Goal: Information Seeking & Learning: Learn about a topic

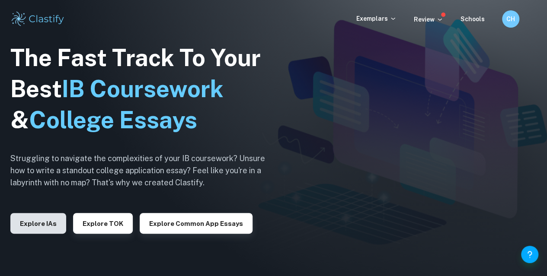
click at [29, 223] on button "Explore IAs" at bounding box center [38, 223] width 56 height 21
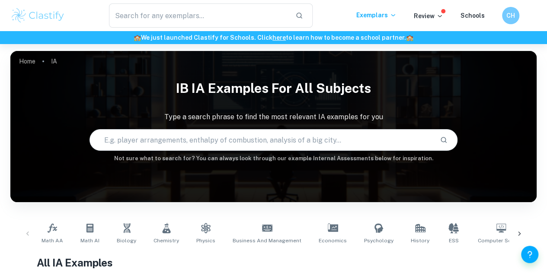
click at [519, 232] on icon at bounding box center [519, 234] width 3 height 4
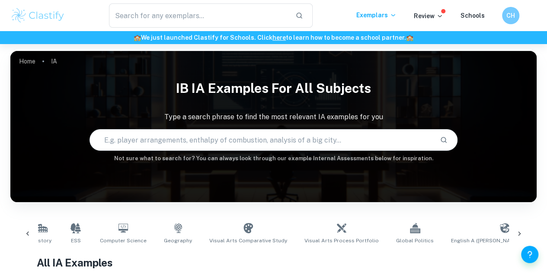
scroll to position [0, 405]
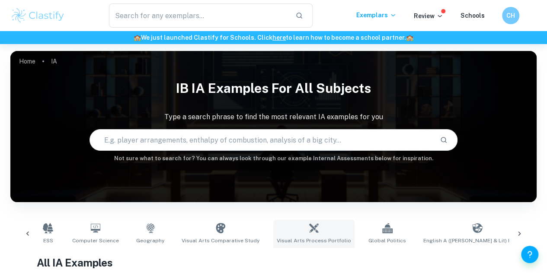
click at [291, 242] on span "Visual Arts Process Portfolio" at bounding box center [314, 241] width 74 height 8
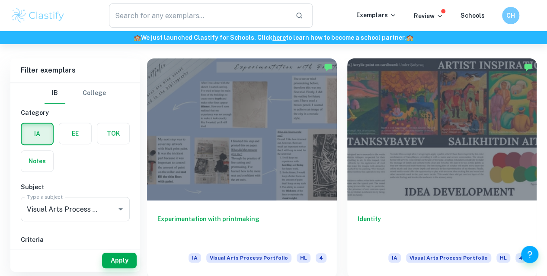
scroll to position [191, 0]
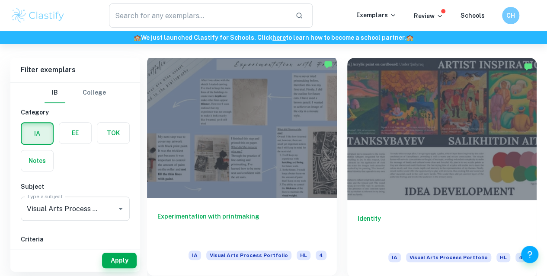
click at [181, 127] on div at bounding box center [242, 127] width 190 height 142
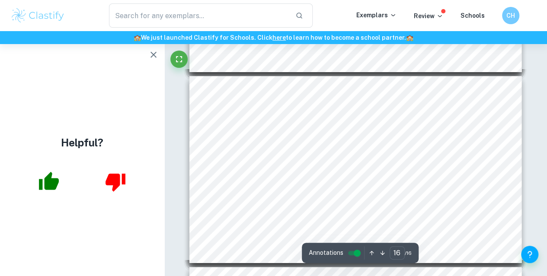
scroll to position [2891, 0]
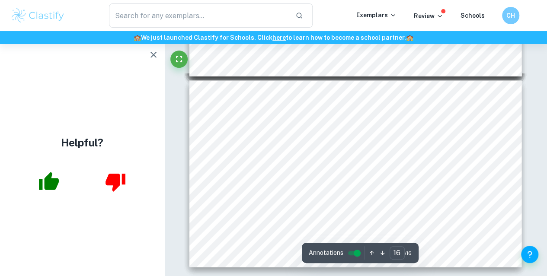
click at [155, 51] on icon "button" at bounding box center [153, 55] width 10 height 10
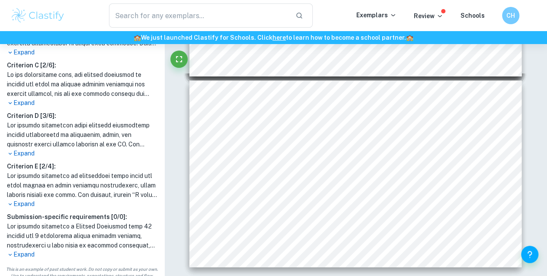
scroll to position [323, 0]
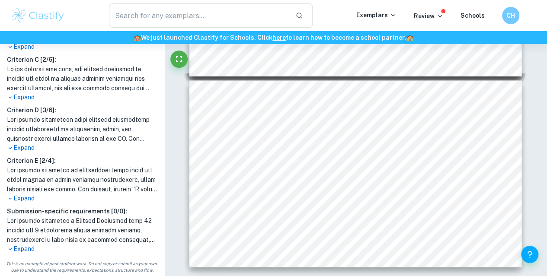
click at [27, 248] on p "Expand" at bounding box center [82, 249] width 150 height 9
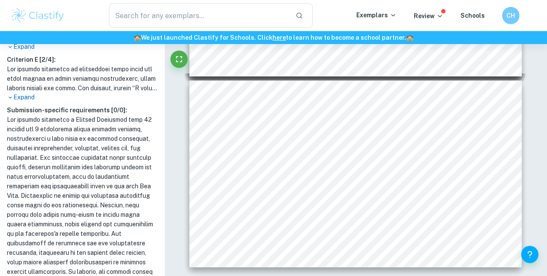
scroll to position [248, 0]
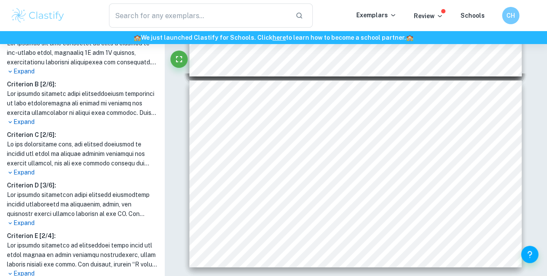
click at [22, 219] on p "Expand" at bounding box center [82, 223] width 150 height 9
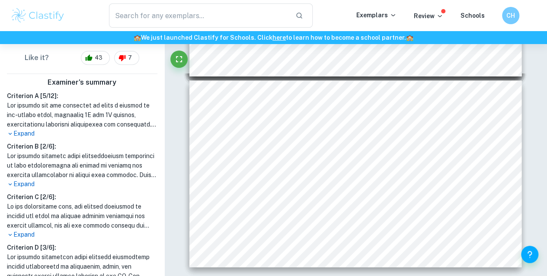
scroll to position [0, 0]
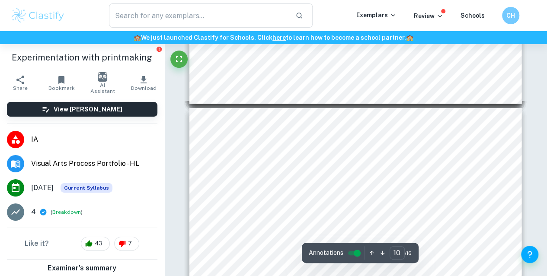
type input "9"
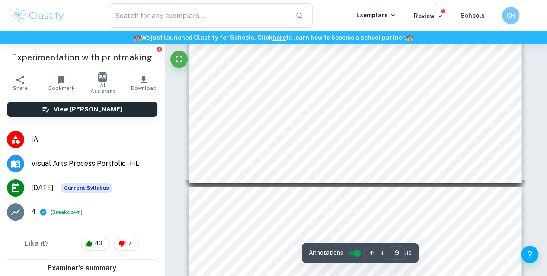
scroll to position [1599, 0]
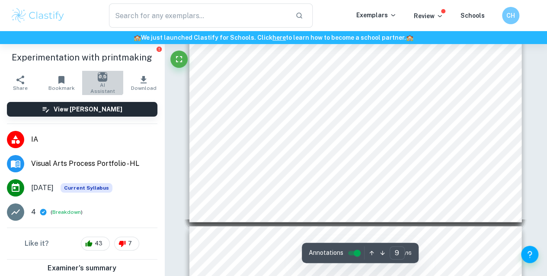
click at [98, 76] on img "button" at bounding box center [103, 77] width 10 height 10
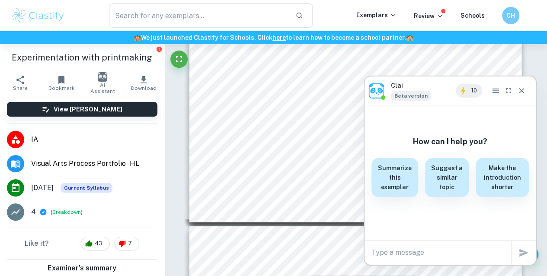
click at [394, 249] on textarea at bounding box center [441, 253] width 140 height 10
type textarea "what did they do wrong?"
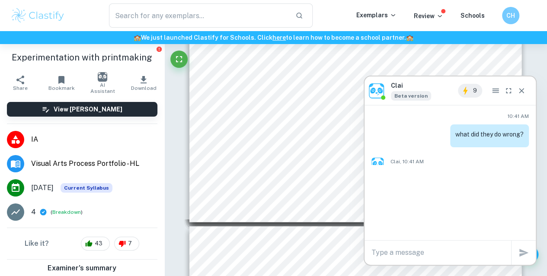
scroll to position [0, 0]
click at [382, 126] on div "10:41 AM what did they do wrong?" at bounding box center [449, 129] width 157 height 35
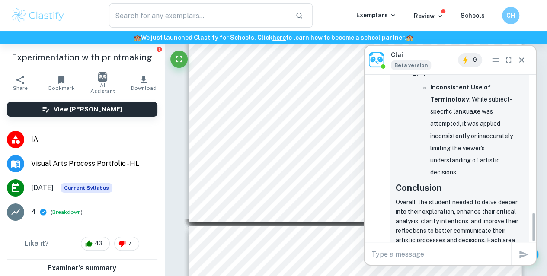
scroll to position [764, 0]
click at [522, 65] on button "Close" at bounding box center [521, 60] width 13 height 14
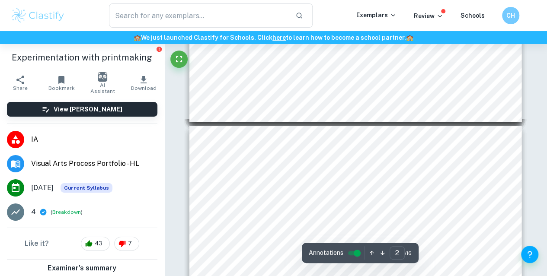
scroll to position [7, 0]
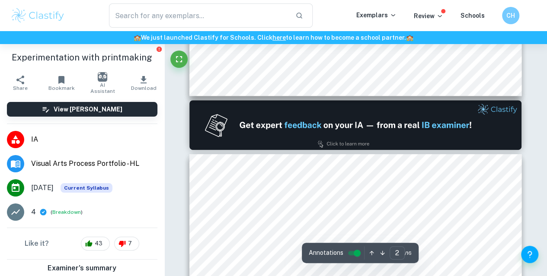
type input "1"
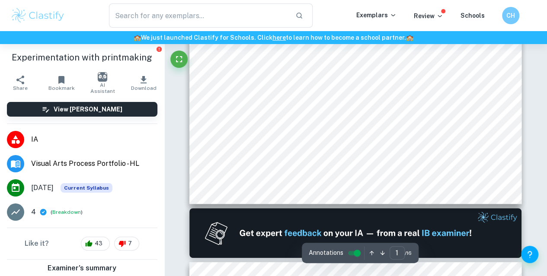
scroll to position [0, 0]
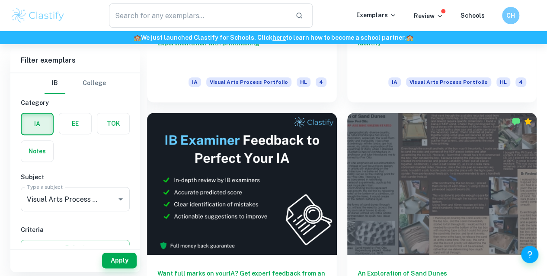
scroll to position [367, 0]
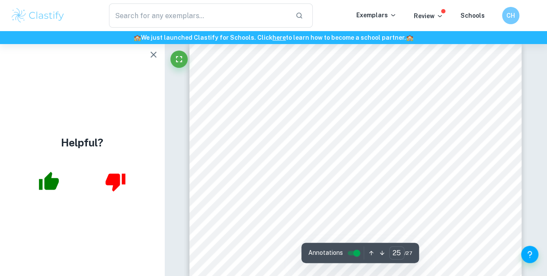
scroll to position [5800, 0]
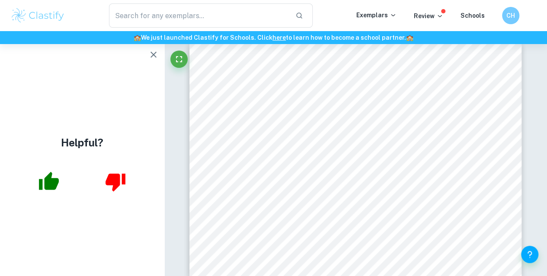
type input "24"
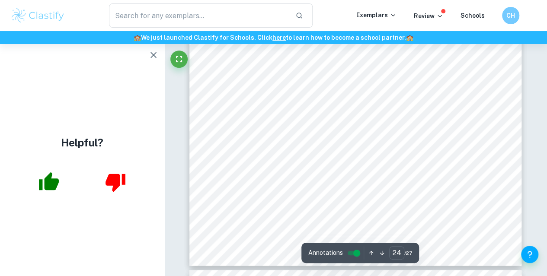
scroll to position [5571, 0]
click at [156, 57] on icon "button" at bounding box center [153, 55] width 10 height 10
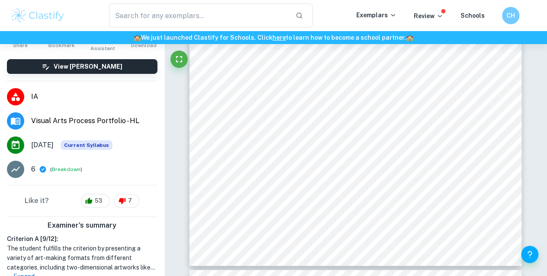
scroll to position [43, 0]
click at [63, 166] on button "Breakdown" at bounding box center [66, 169] width 29 height 8
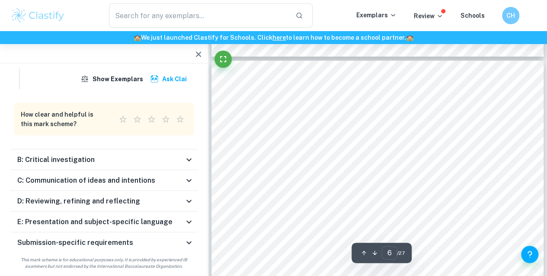
scroll to position [1187, 0]
click at [76, 159] on h6 "B: Critical investigation" at bounding box center [55, 160] width 77 height 10
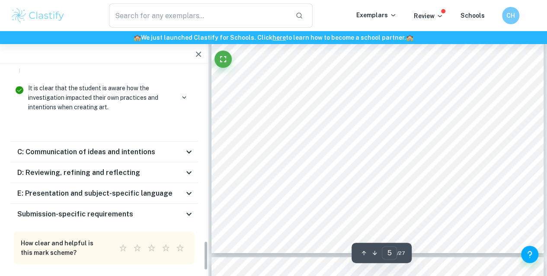
scroll to position [1183, 0]
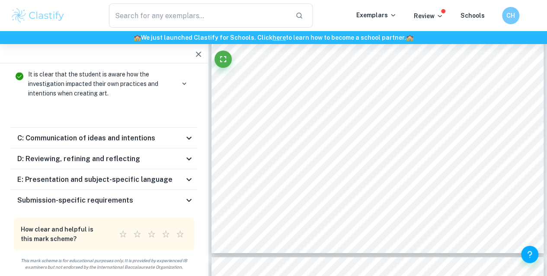
click at [113, 138] on h6 "C: Communication of ideas and intentions" at bounding box center [86, 138] width 138 height 10
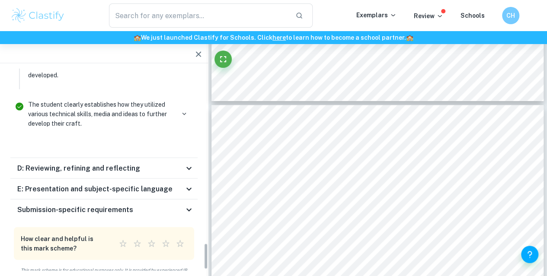
scroll to position [1339, 0]
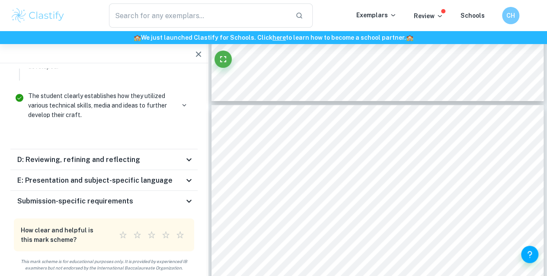
click at [105, 156] on h6 "D: Reviewing, refining and reflecting" at bounding box center [78, 160] width 123 height 10
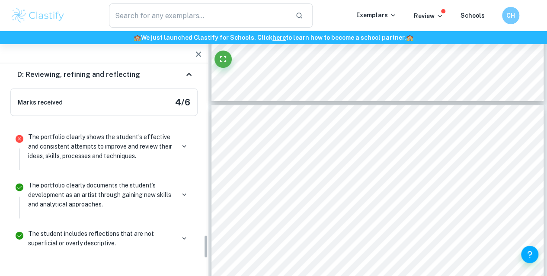
scroll to position [1428, 0]
click at [112, 147] on p "The portfolio clearly shows the student’s effective and consistent attempts to …" at bounding box center [101, 147] width 146 height 29
click at [183, 145] on icon "button" at bounding box center [184, 147] width 8 height 8
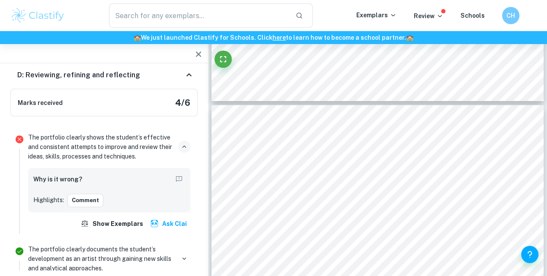
click at [183, 145] on icon "button" at bounding box center [184, 147] width 8 height 8
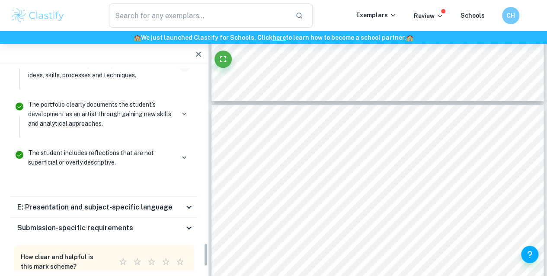
scroll to position [1534, 0]
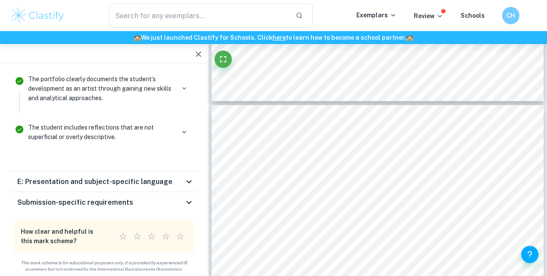
click at [155, 177] on h6 "E: Presentation and subject-specific language" at bounding box center [94, 182] width 155 height 10
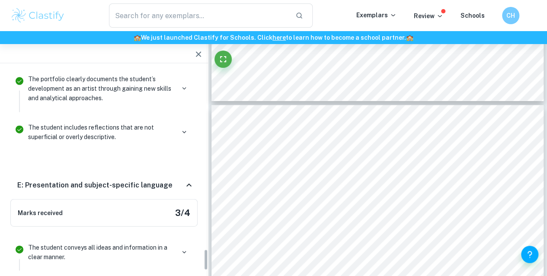
scroll to position [1720, 0]
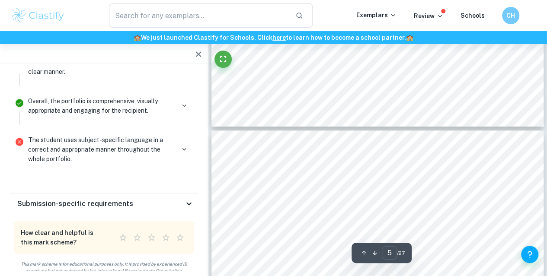
type input "4"
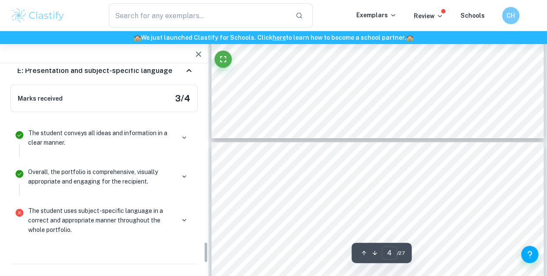
scroll to position [1648, 0]
